Goal: Task Accomplishment & Management: Complete application form

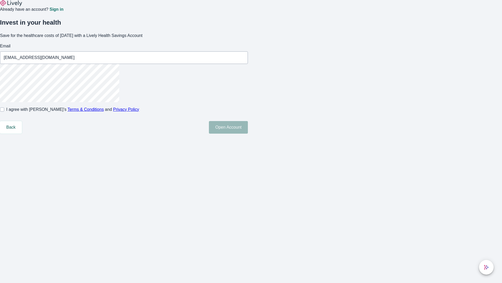
click at [4, 111] on input "I agree with Lively’s Terms & Conditions and Privacy Policy" at bounding box center [2, 109] width 4 height 4
checkbox input "true"
click at [248, 133] on button "Open Account" at bounding box center [228, 127] width 39 height 13
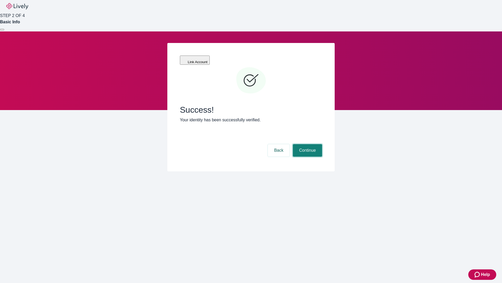
click at [307, 144] on button "Continue" at bounding box center [307, 150] width 29 height 13
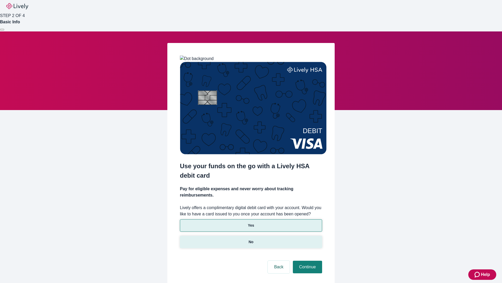
click at [251, 239] on p "No" at bounding box center [251, 241] width 5 height 5
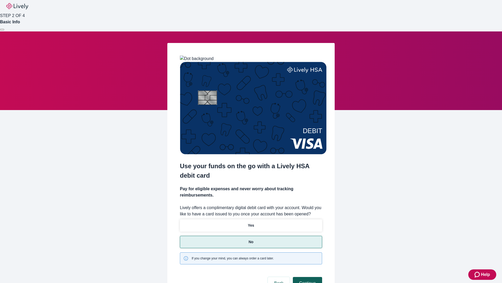
click at [307, 277] on button "Continue" at bounding box center [307, 283] width 29 height 13
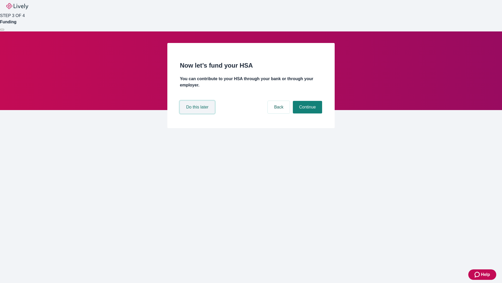
click at [198, 113] on button "Do this later" at bounding box center [197, 107] width 35 height 13
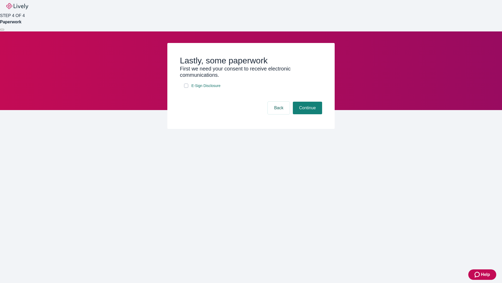
click at [186, 88] on input "E-Sign Disclosure" at bounding box center [186, 85] width 4 height 4
checkbox input "true"
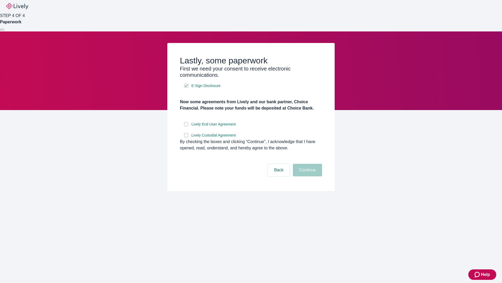
click at [186, 126] on input "Lively End User Agreement" at bounding box center [186, 124] width 4 height 4
checkbox input "true"
click at [186, 137] on input "Lively Custodial Agreement" at bounding box center [186, 135] width 4 height 4
checkbox input "true"
click at [307, 176] on button "Continue" at bounding box center [307, 170] width 29 height 13
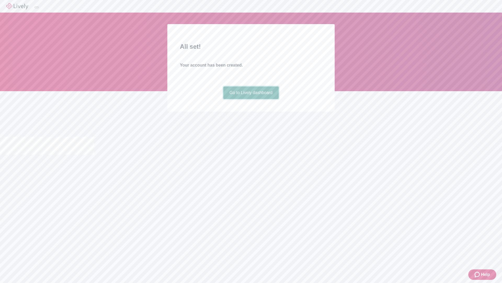
click at [251, 99] on link "Go to Lively dashboard" at bounding box center [251, 92] width 56 height 13
